Goal: Check status: Check status

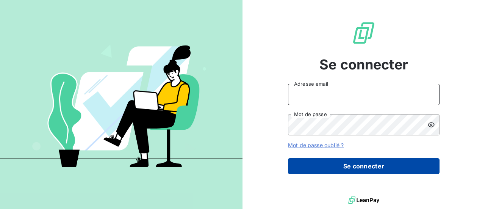
type input "[EMAIL_ADDRESS][DOMAIN_NAME]"
click at [346, 169] on button "Se connecter" at bounding box center [364, 166] width 152 height 16
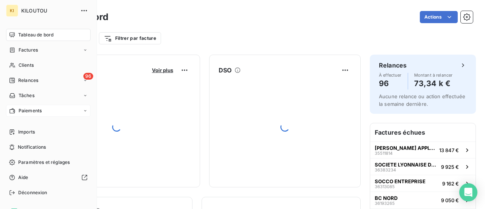
click at [33, 110] on span "Paiements" at bounding box center [30, 110] width 23 height 7
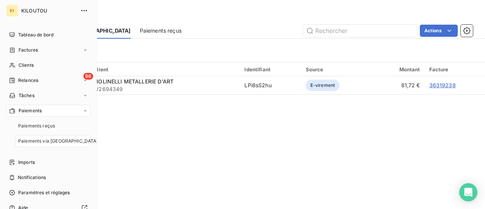
click at [58, 141] on span "Paiements via [GEOGRAPHIC_DATA]" at bounding box center [58, 141] width 80 height 7
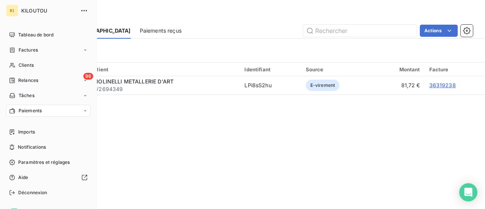
click at [83, 110] on icon at bounding box center [85, 110] width 5 height 5
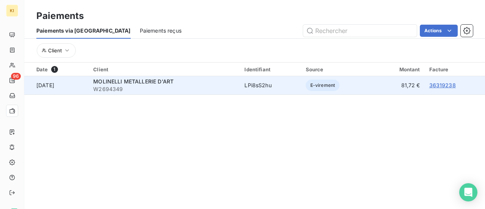
click at [118, 80] on span "MOLINELLI METALLERIE D'ART" at bounding box center [133, 81] width 80 height 6
drag, startPoint x: 134, startPoint y: 88, endPoint x: 104, endPoint y: 87, distance: 30.3
click at [104, 87] on span "W2694349" at bounding box center [164, 89] width 142 height 8
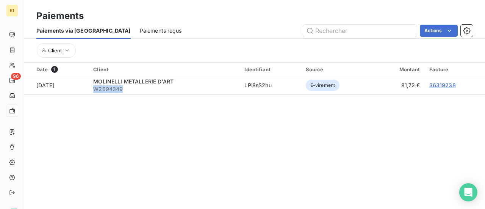
copy span "W2694349"
